Goal: Complete application form

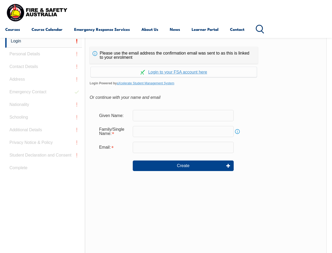
click at [166, 64] on div "Continue with Google Continue with Apple Continue with Facebook Continue with a…" at bounding box center [174, 70] width 168 height 13
click at [166, 144] on input "email" at bounding box center [183, 147] width 101 height 11
click at [44, 41] on link "Login" at bounding box center [43, 41] width 77 height 13
click at [44, 54] on div "Login Personal Details Contact Details Address Emergency Contact Nationality Sc…" at bounding box center [45, 166] width 80 height 263
click at [44, 67] on div "Login Personal Details Contact Details Address Emergency Contact Nationality Sc…" at bounding box center [45, 165] width 80 height 263
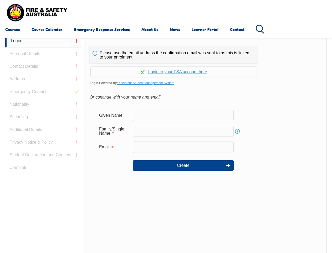
click at [44, 79] on div "Login Personal Details Contact Details Address Emergency Contact Nationality Sc…" at bounding box center [45, 165] width 80 height 263
click at [44, 92] on div "Login Personal Details Contact Details Address Emergency Contact Nationality Sc…" at bounding box center [45, 165] width 80 height 263
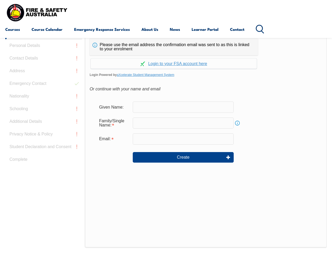
click at [44, 104] on div "Login Personal Details Contact Details Address Emergency Contact Nationality Sc…" at bounding box center [45, 157] width 80 height 263
click at [44, 117] on div "Login Personal Details Contact Details Address Emergency Contact Nationality Sc…" at bounding box center [45, 157] width 80 height 263
click at [44, 130] on div "Login Personal Details Contact Details Address Emergency Contact Nationality Sc…" at bounding box center [45, 157] width 80 height 263
